Goal: Navigation & Orientation: Find specific page/section

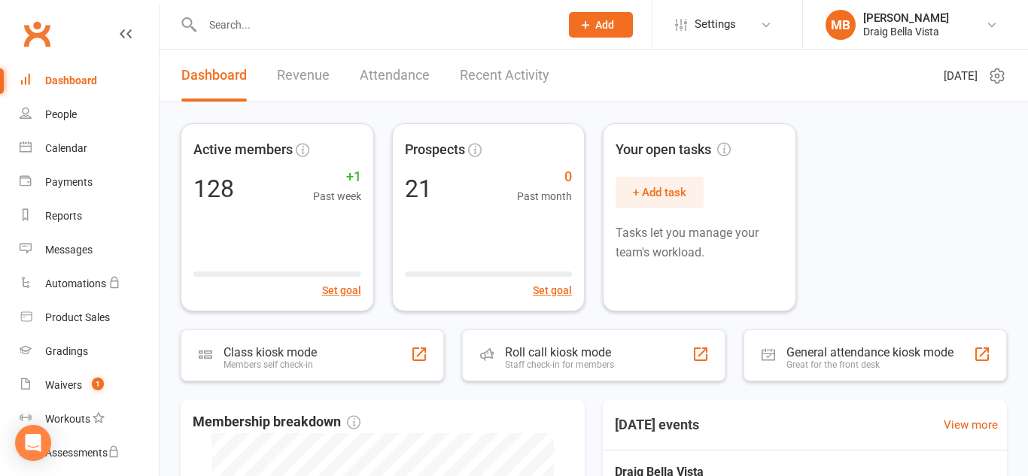
click at [229, 25] on input "text" at bounding box center [373, 24] width 351 height 21
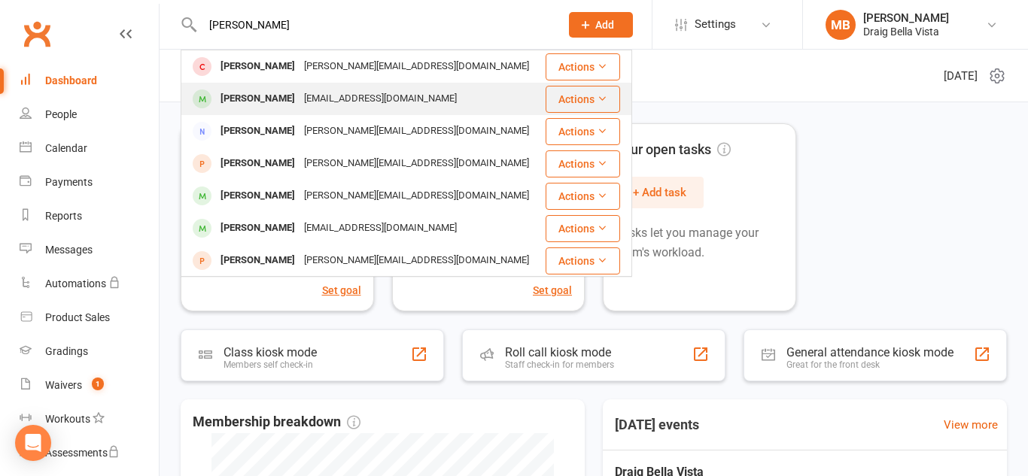
type input "[PERSON_NAME]"
click at [269, 94] on div "[PERSON_NAME]" at bounding box center [258, 99] width 84 height 22
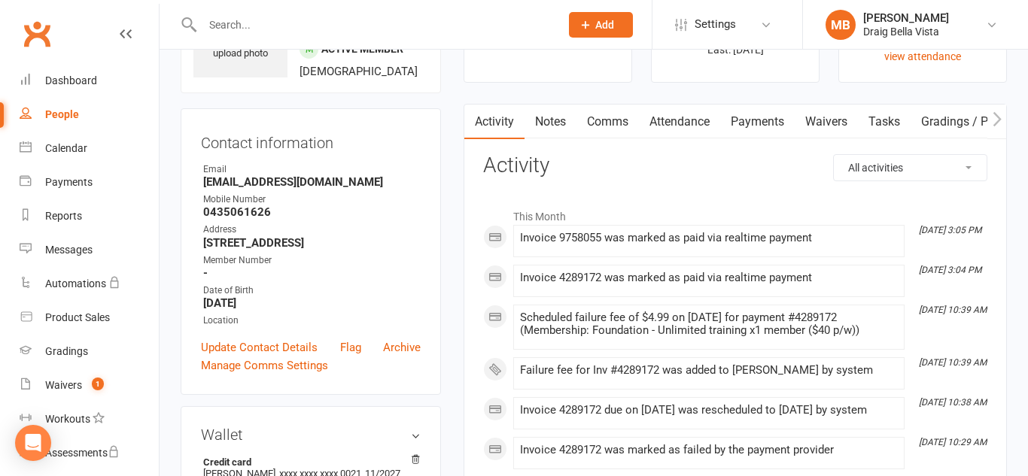
scroll to position [99, 0]
click at [78, 10] on nav "Clubworx Dashboard People Calendar Payments Reports Messages Automations Produc…" at bounding box center [79, 242] width 159 height 476
click at [102, 87] on link "Dashboard" at bounding box center [89, 81] width 139 height 34
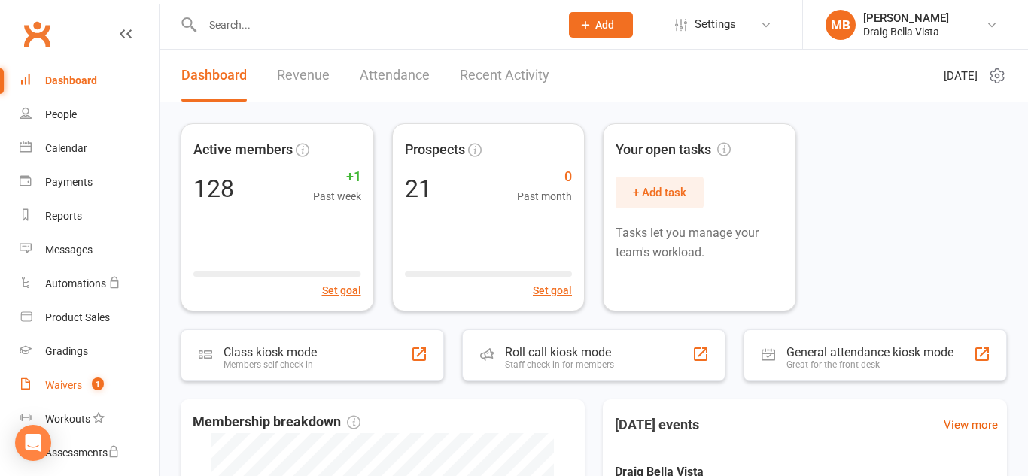
click at [65, 378] on link "Waivers 1" at bounding box center [89, 386] width 139 height 34
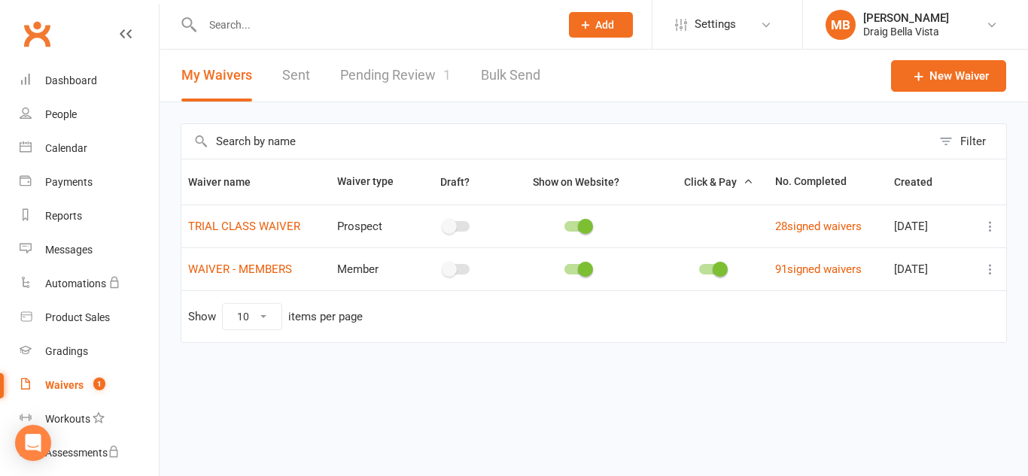
click at [184, 315] on td "Show 10 25 50 100 items per page" at bounding box center [593, 316] width 825 height 52
click at [74, 117] on div "People" at bounding box center [61, 114] width 32 height 12
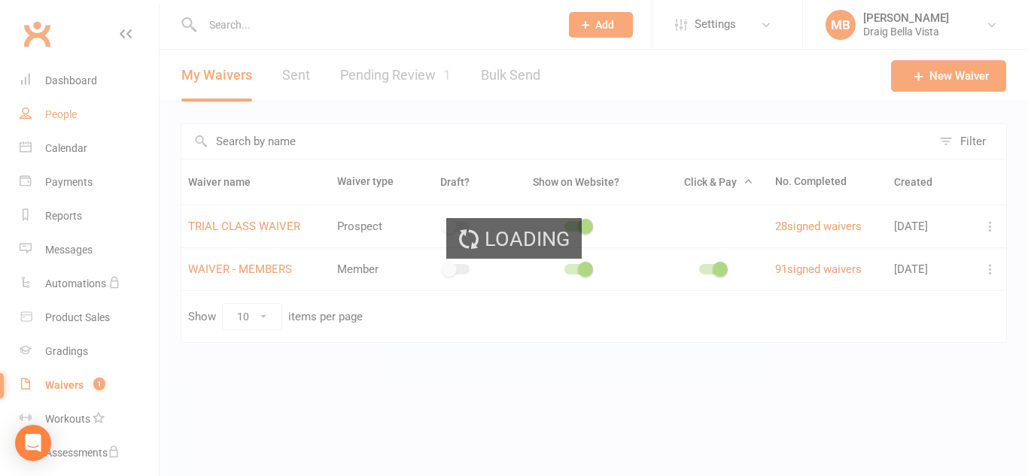
select select "100"
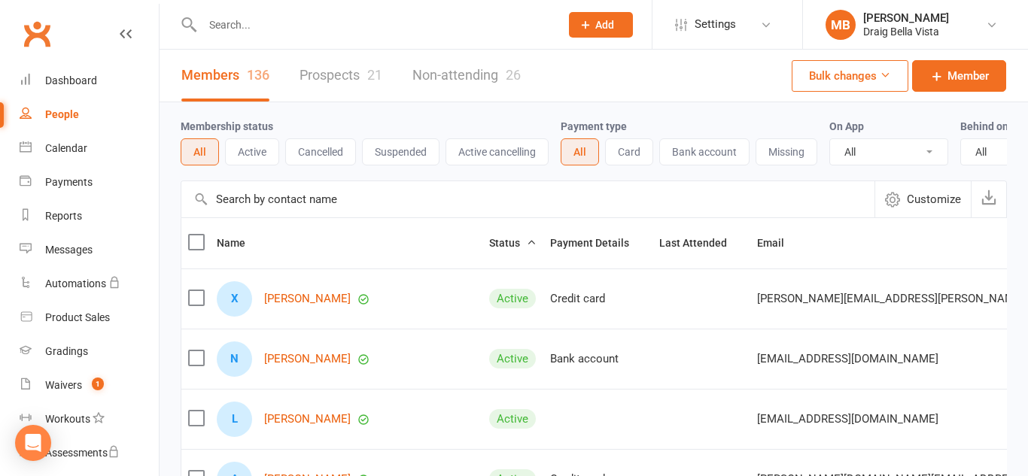
click at [278, 28] on input "text" at bounding box center [373, 24] width 351 height 21
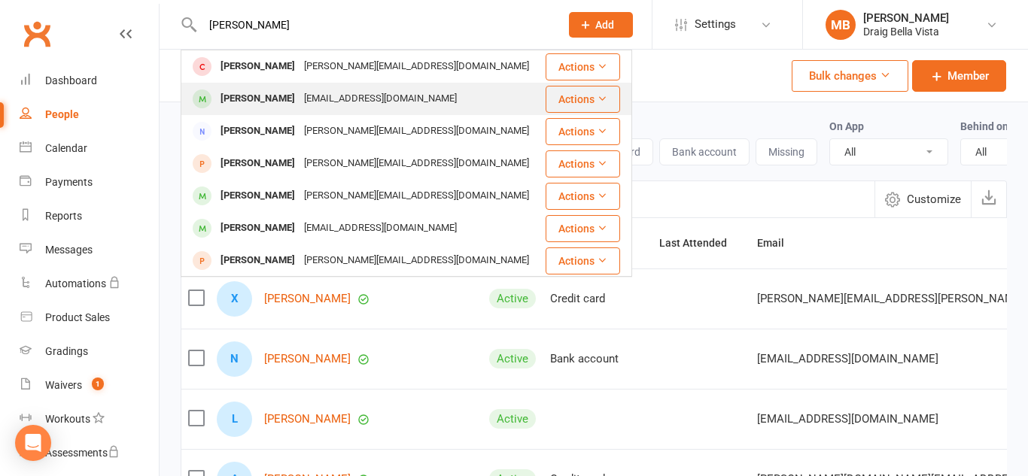
type input "[PERSON_NAME]"
click at [299, 99] on div "[EMAIL_ADDRESS][DOMAIN_NAME]" at bounding box center [380, 99] width 162 height 22
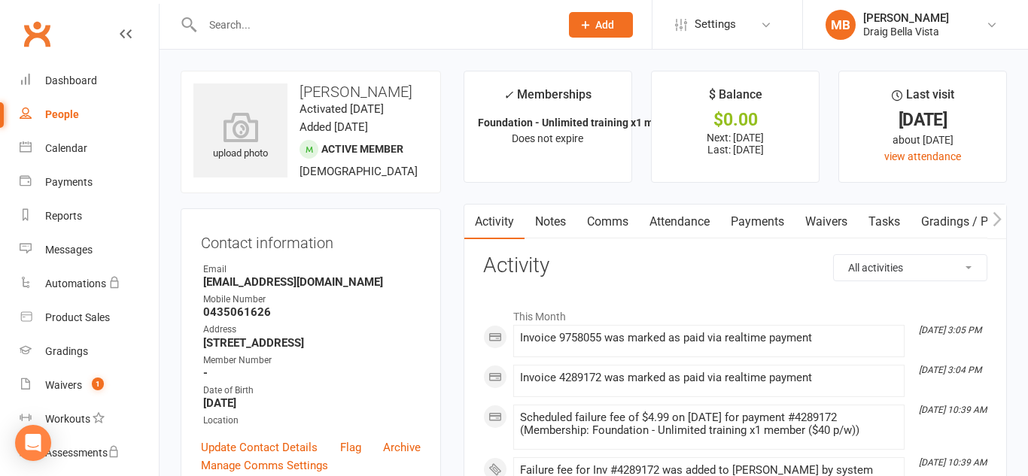
scroll to position [2, 0]
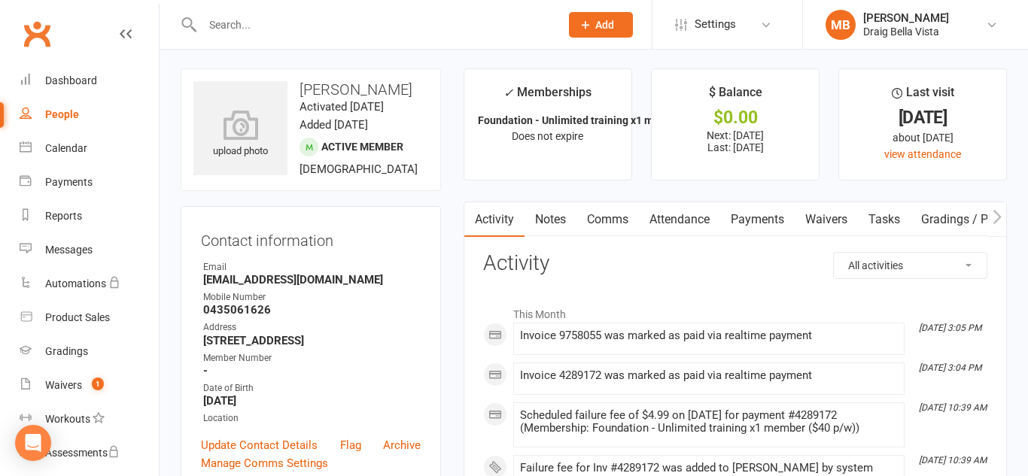
click at [755, 208] on link "Payments" at bounding box center [757, 219] width 74 height 35
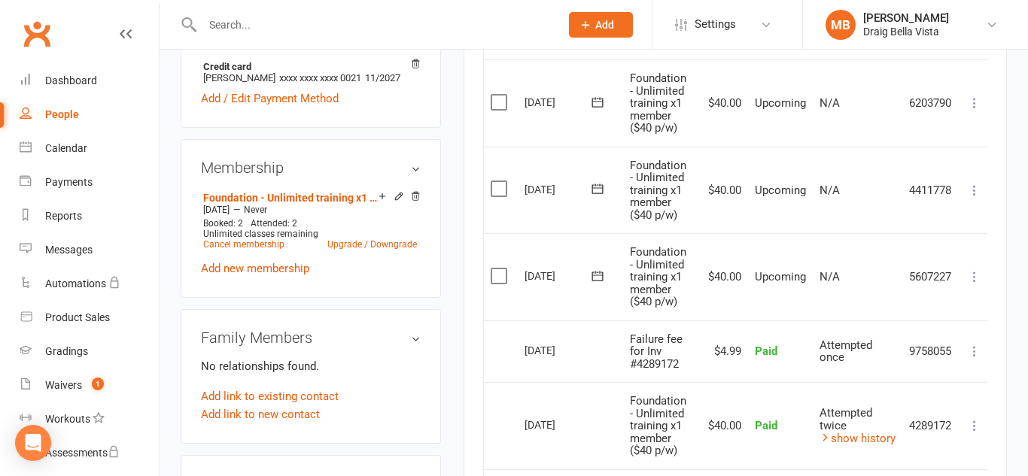
scroll to position [495, 0]
click at [755, 208] on td "Upcoming" at bounding box center [780, 190] width 65 height 87
click at [103, 85] on link "Dashboard" at bounding box center [89, 81] width 139 height 34
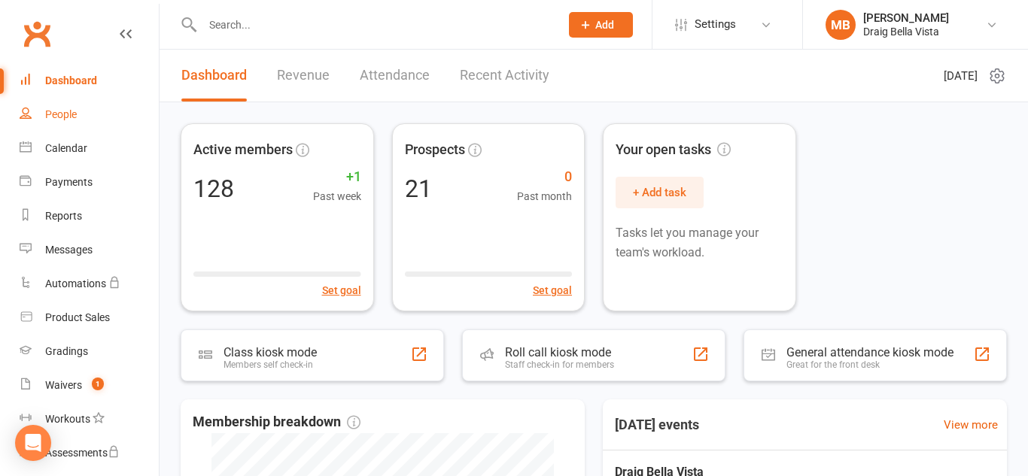
click at [86, 129] on link "People" at bounding box center [89, 115] width 139 height 34
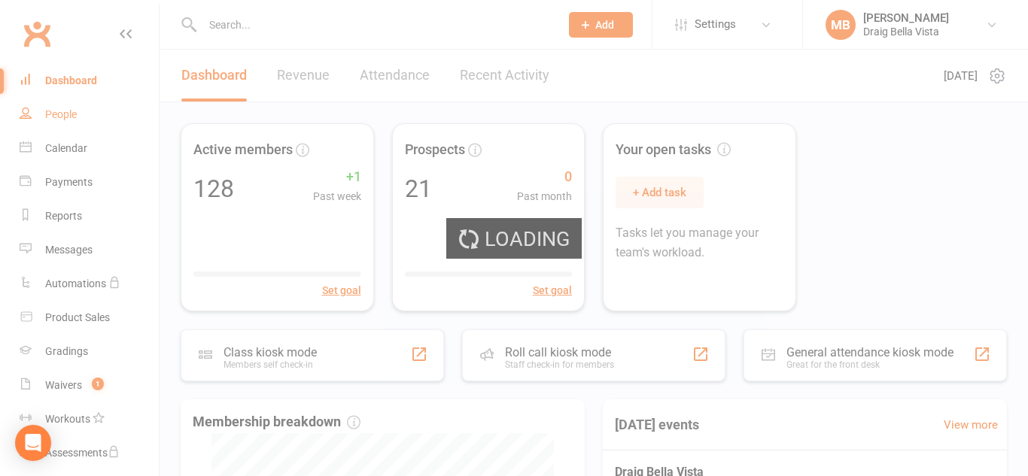
select select "100"
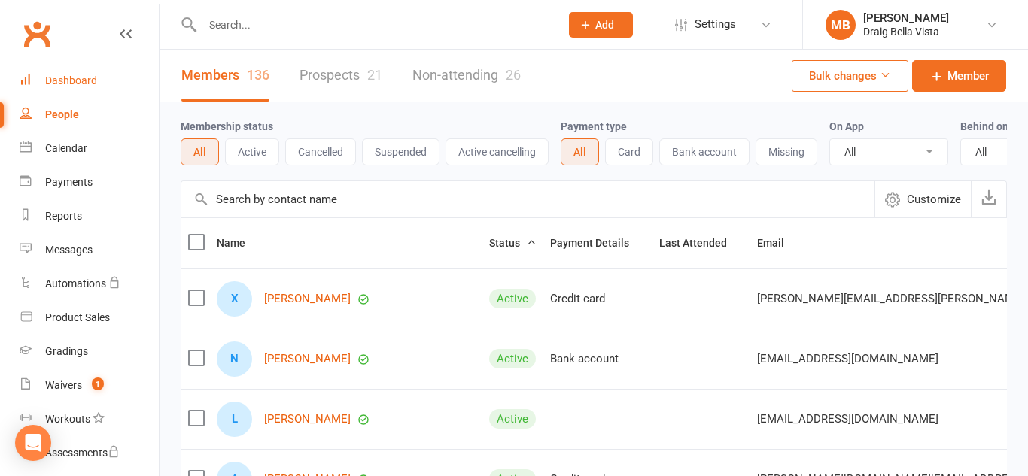
click at [77, 83] on div "Dashboard" at bounding box center [71, 80] width 52 height 12
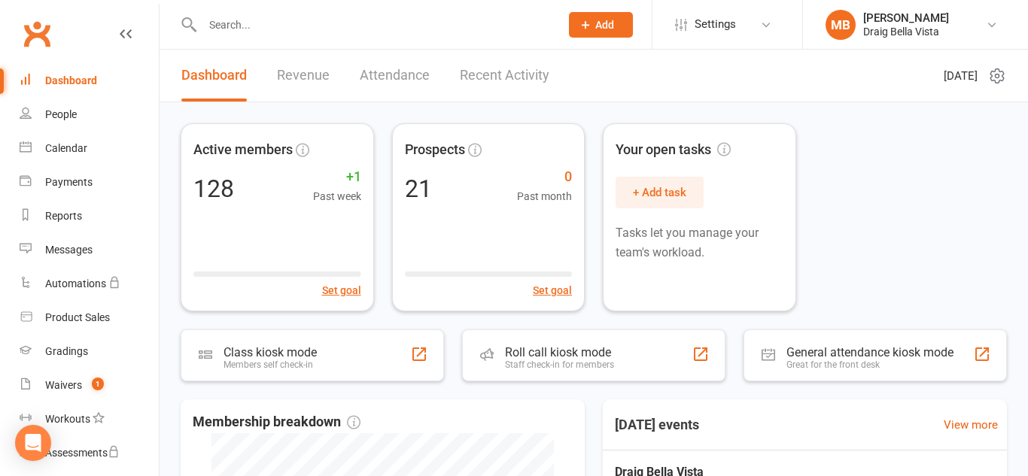
click at [78, 17] on div "Clubworx" at bounding box center [79, 43] width 159 height 56
click at [67, 110] on div "People" at bounding box center [61, 114] width 32 height 12
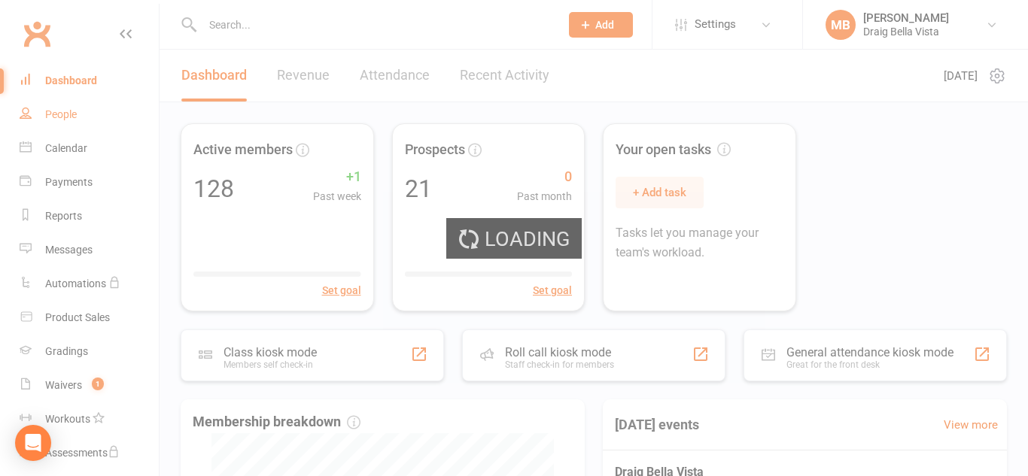
select select "100"
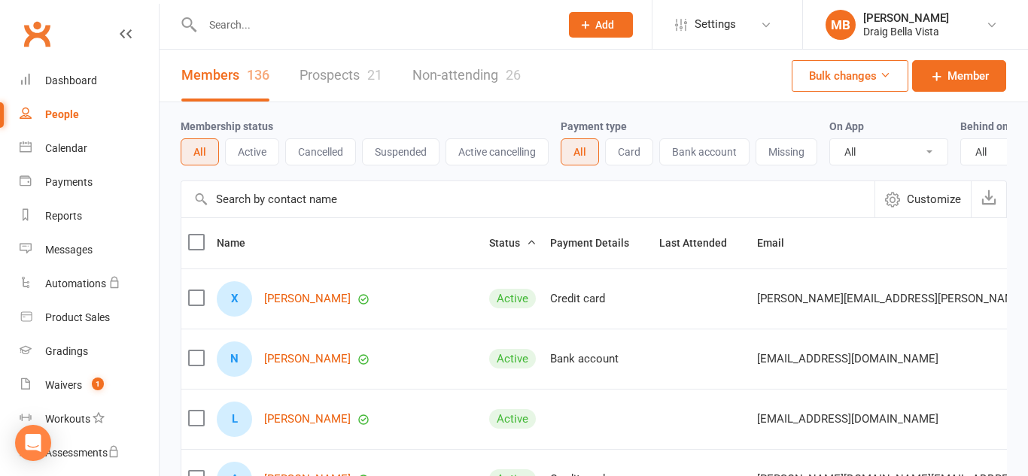
click at [323, 85] on link "Prospects 21" at bounding box center [340, 76] width 83 height 52
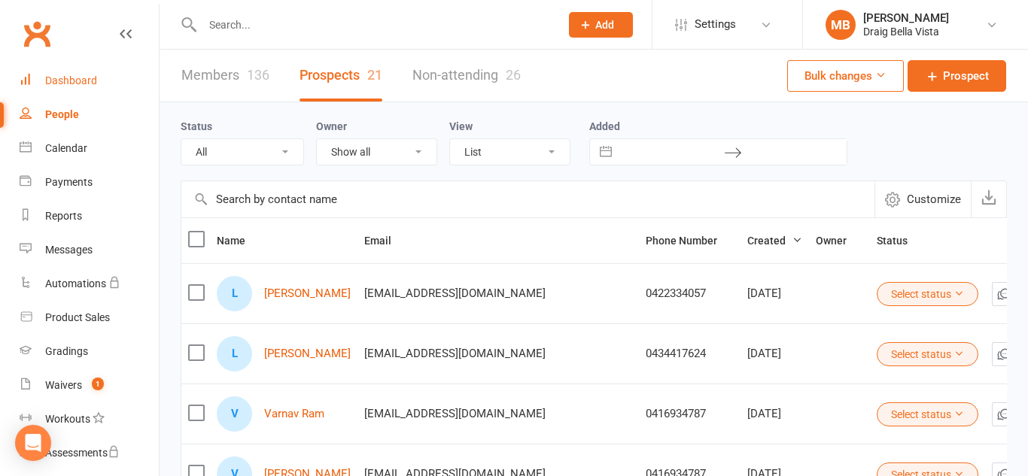
click at [93, 67] on link "Dashboard" at bounding box center [89, 81] width 139 height 34
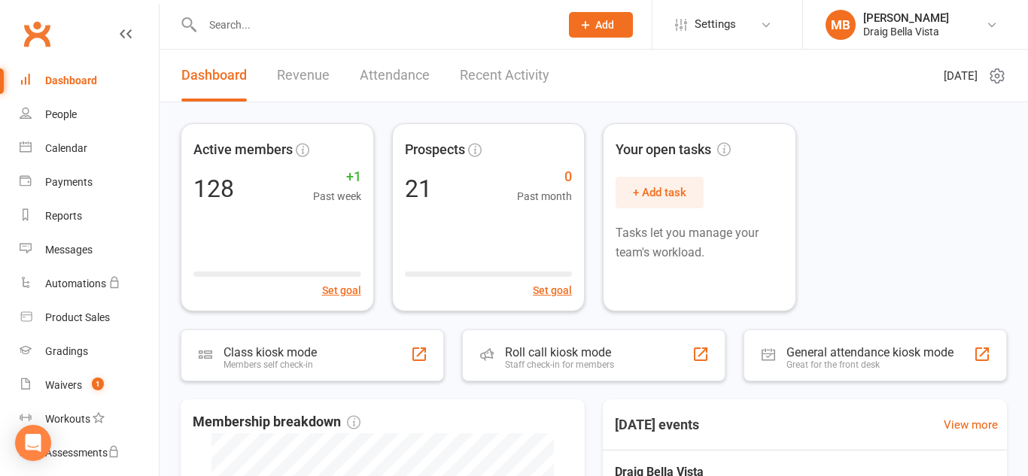
click at [93, 67] on link "Dashboard" at bounding box center [89, 81] width 139 height 34
click at [271, 27] on input "text" at bounding box center [373, 24] width 351 height 21
type input "kiko"
click at [71, 121] on link "People" at bounding box center [89, 115] width 139 height 34
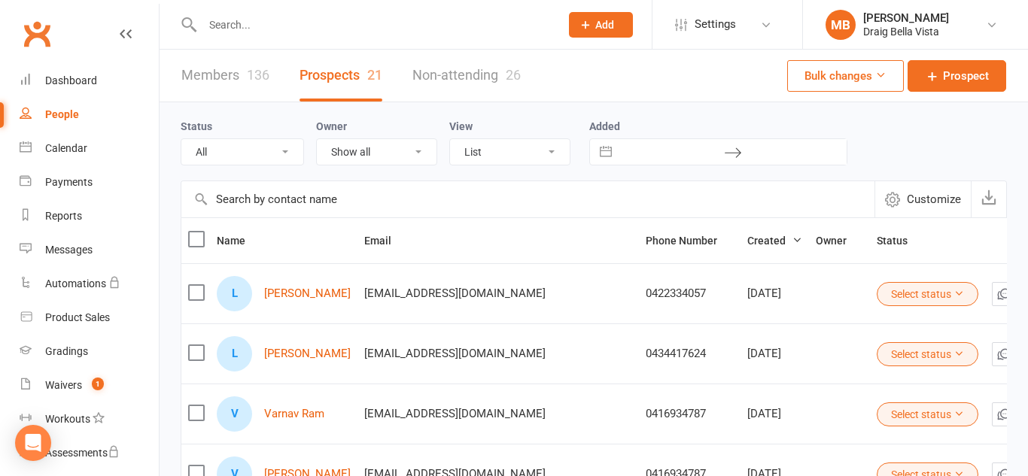
click at [266, 82] on div "136" at bounding box center [258, 75] width 23 height 16
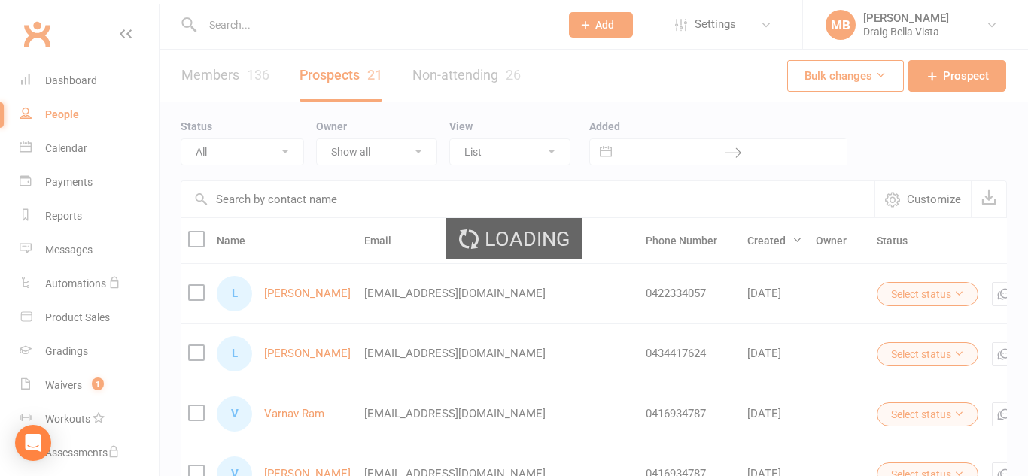
select select "100"
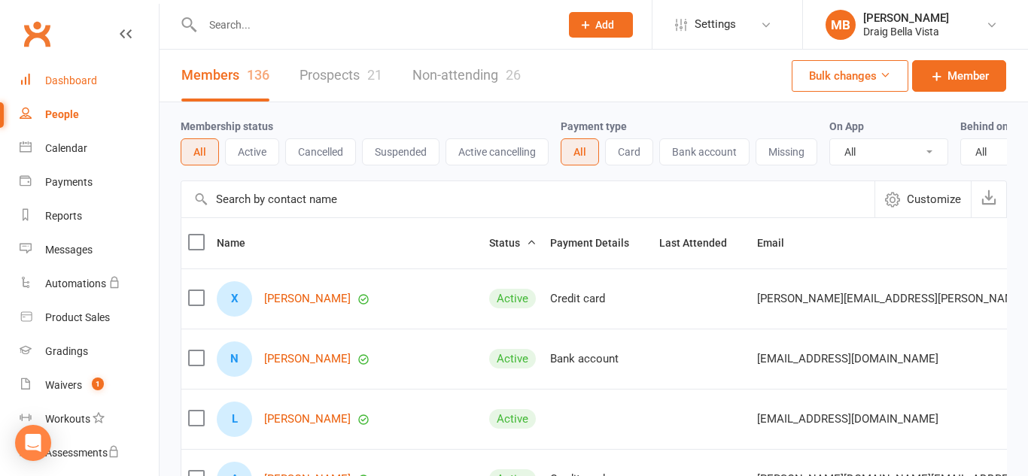
click at [93, 86] on div "Dashboard" at bounding box center [71, 80] width 52 height 12
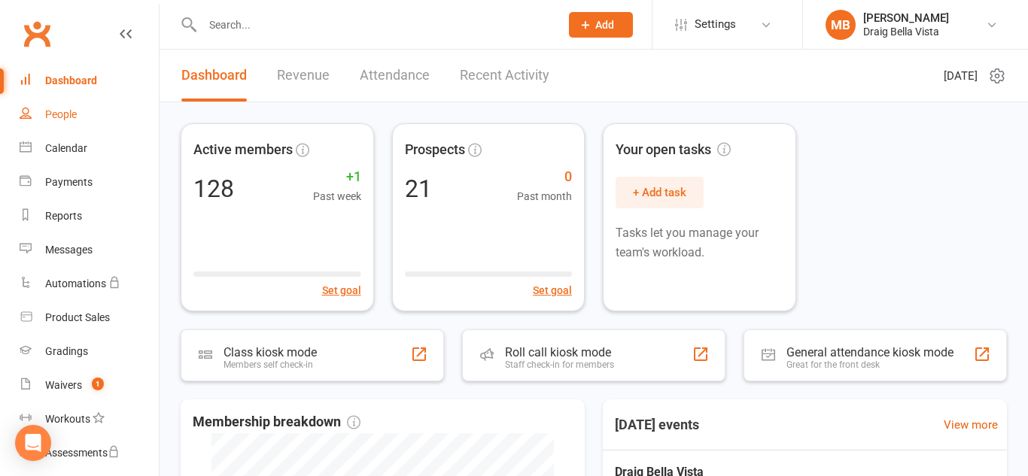
click at [70, 118] on div "People" at bounding box center [61, 114] width 32 height 12
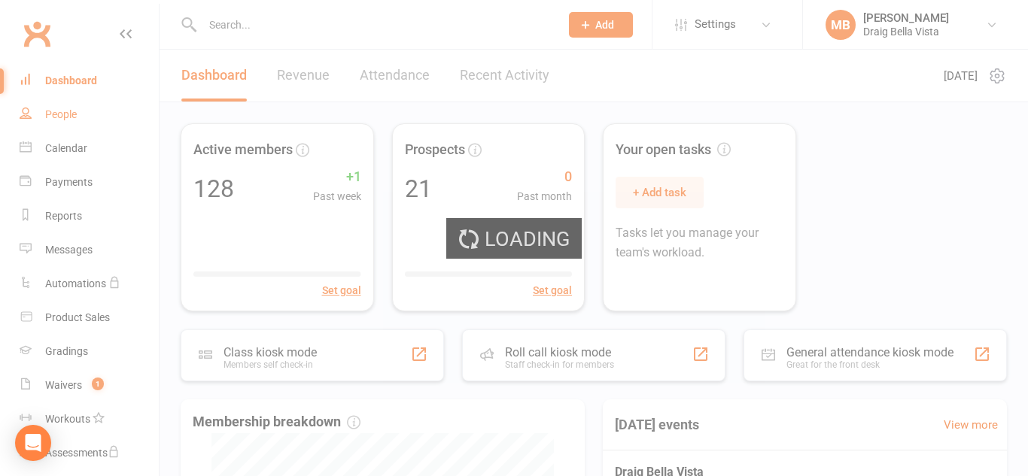
select select "100"
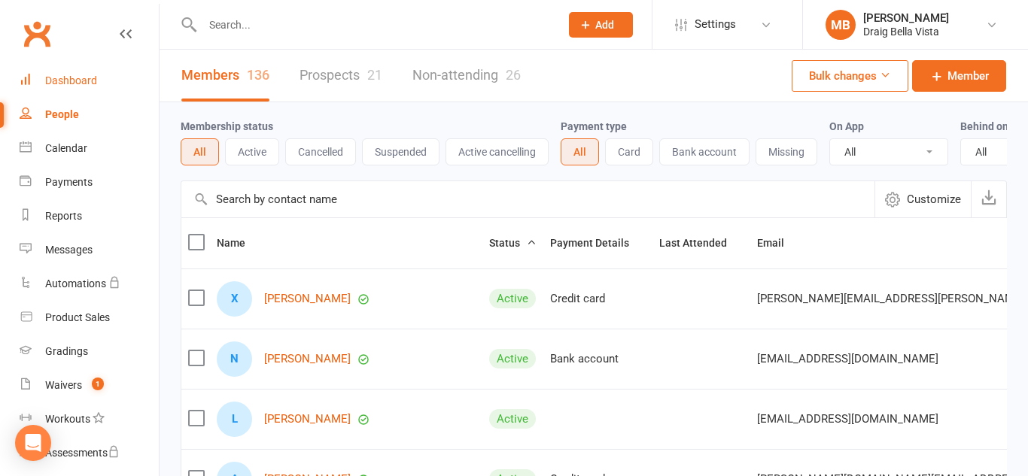
click at [50, 73] on link "Dashboard" at bounding box center [89, 81] width 139 height 34
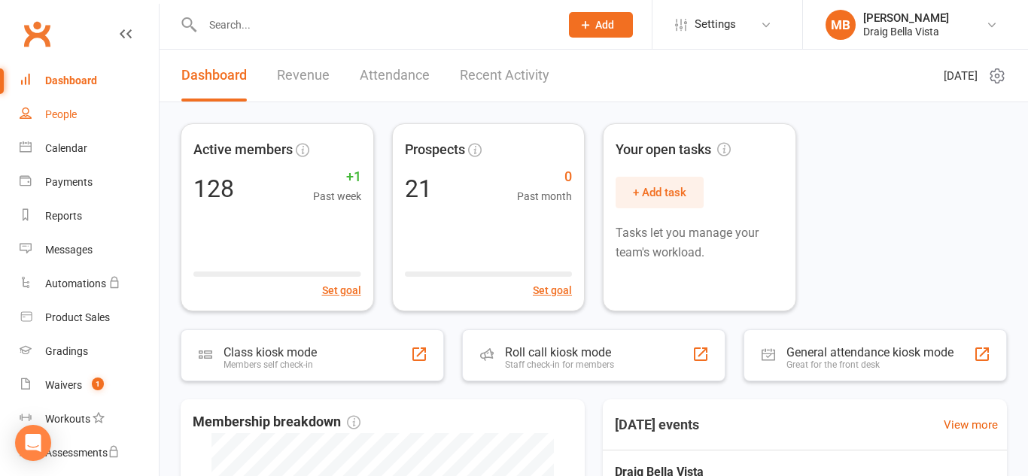
click at [86, 105] on link "People" at bounding box center [89, 115] width 139 height 34
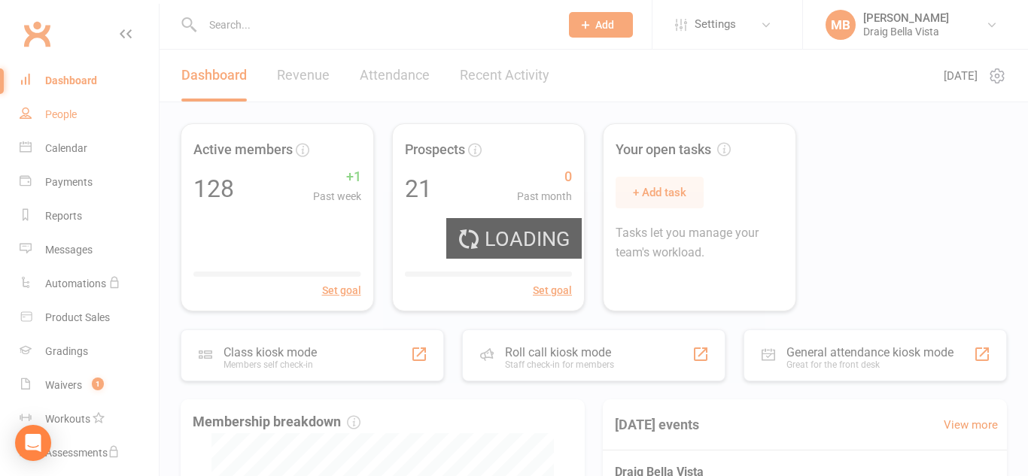
select select "100"
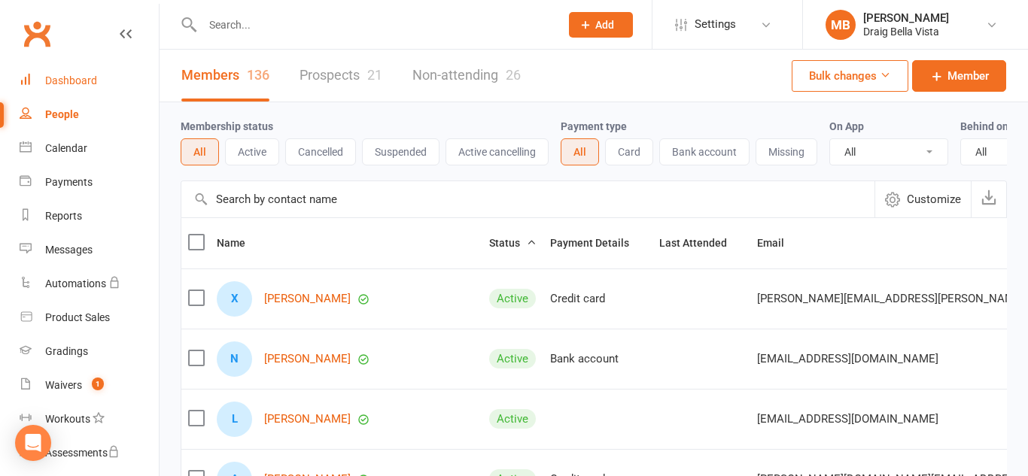
click at [84, 85] on div "Dashboard" at bounding box center [71, 80] width 52 height 12
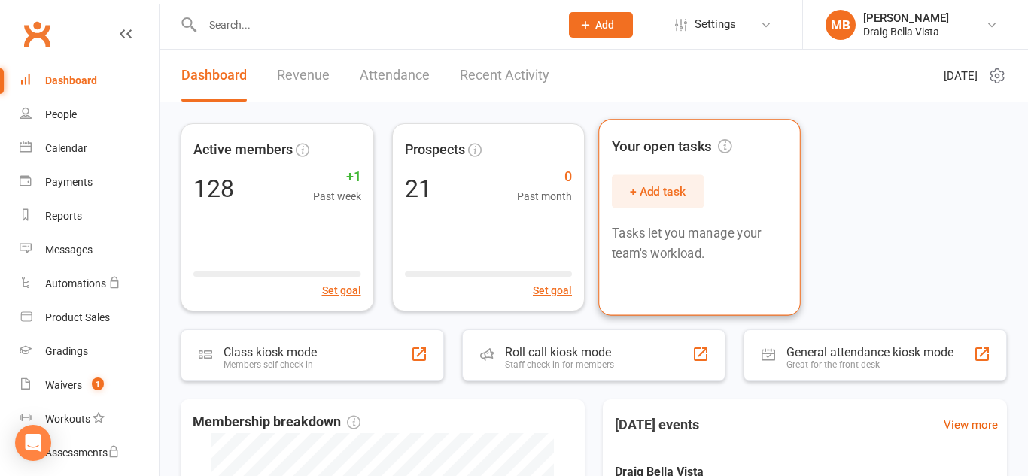
scroll to position [390, 0]
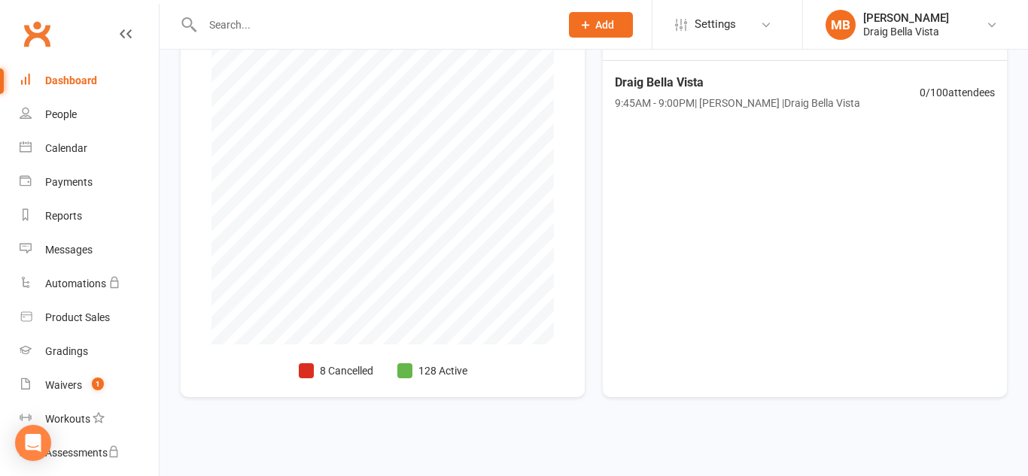
click at [86, 80] on div "Dashboard" at bounding box center [71, 80] width 52 height 12
click at [62, 8] on nav "Clubworx Dashboard People Calendar Payments Reports Messages Automations Produc…" at bounding box center [79, 242] width 159 height 476
click at [50, 121] on link "People" at bounding box center [89, 115] width 139 height 34
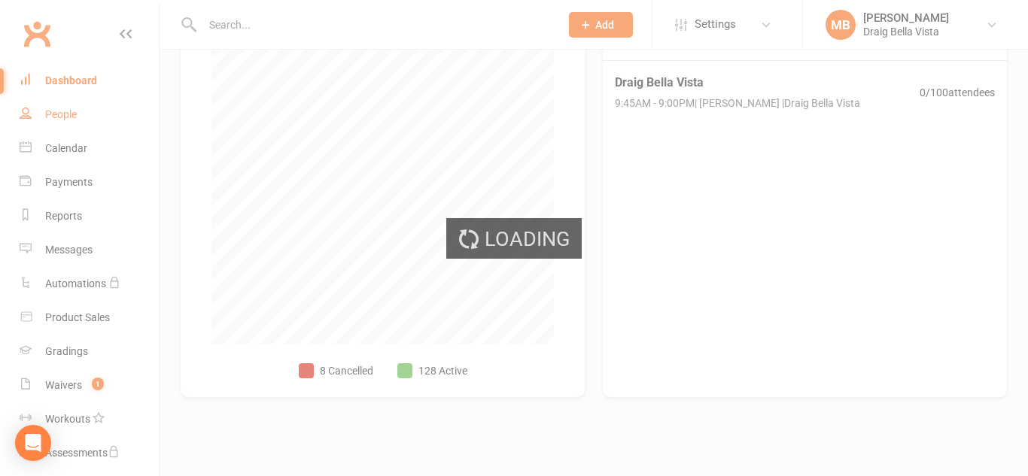
select select "100"
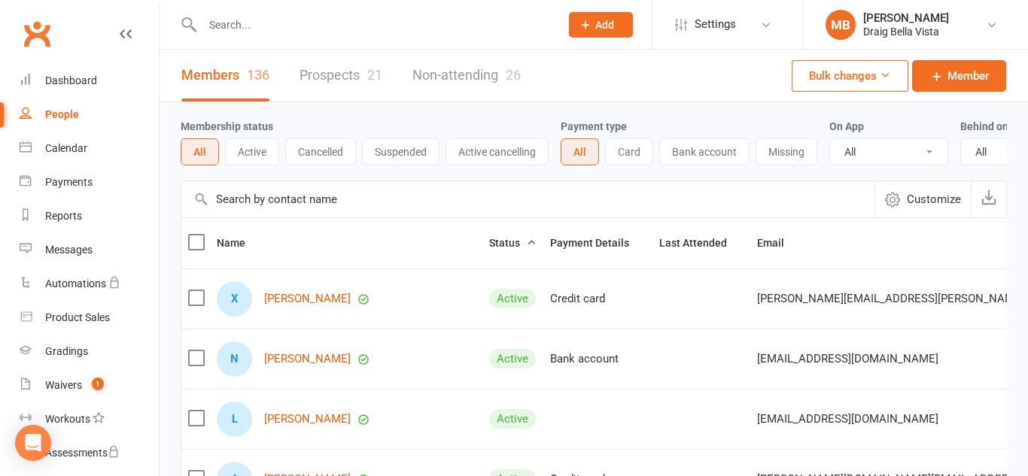
click at [319, 68] on link "Prospects 21" at bounding box center [340, 76] width 83 height 52
